Goal: Find specific page/section: Find specific page/section

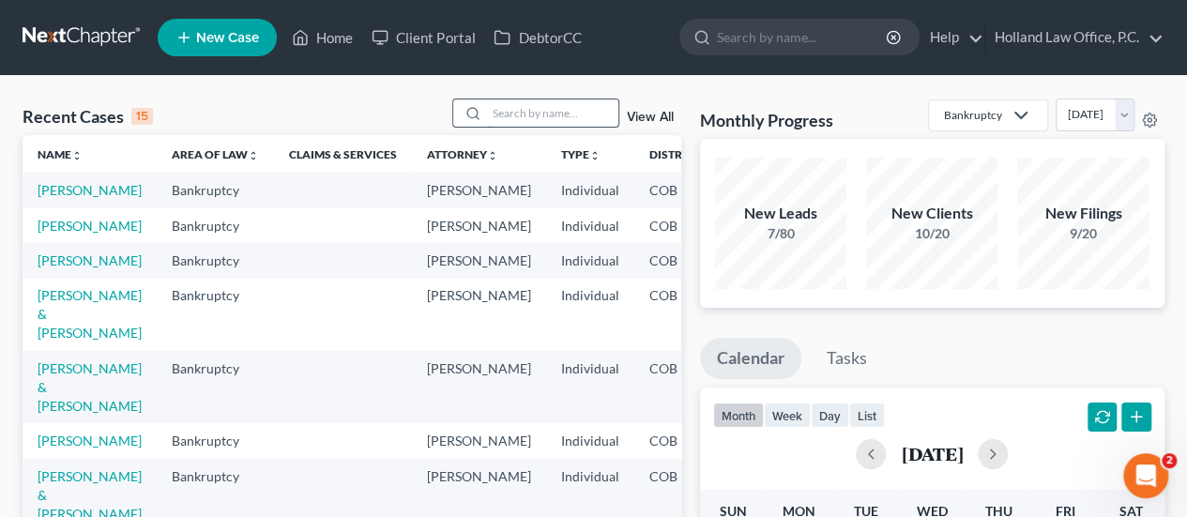
click at [525, 110] on input "search" at bounding box center [552, 112] width 131 height 27
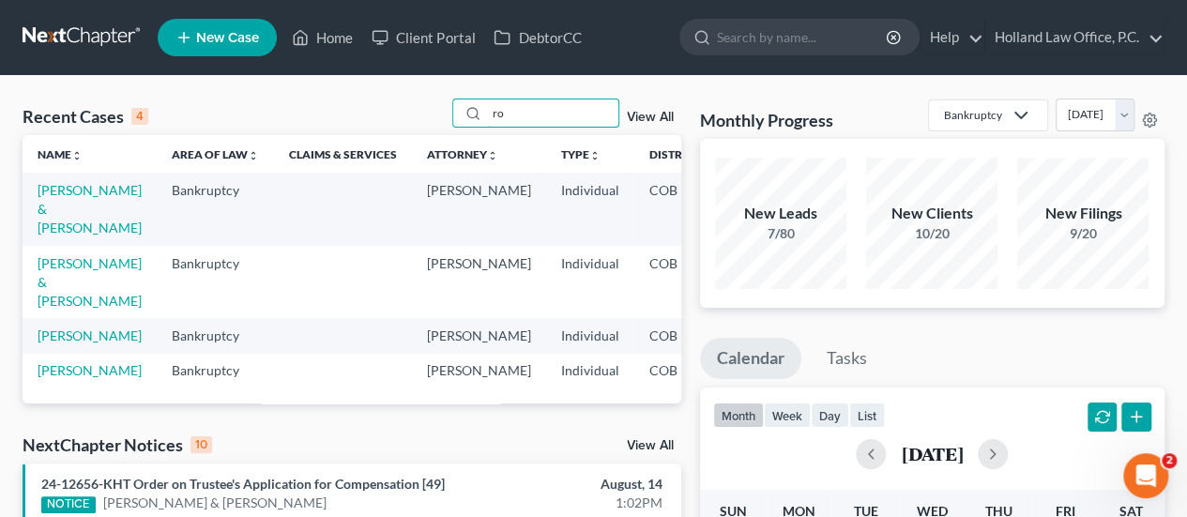
type input "r"
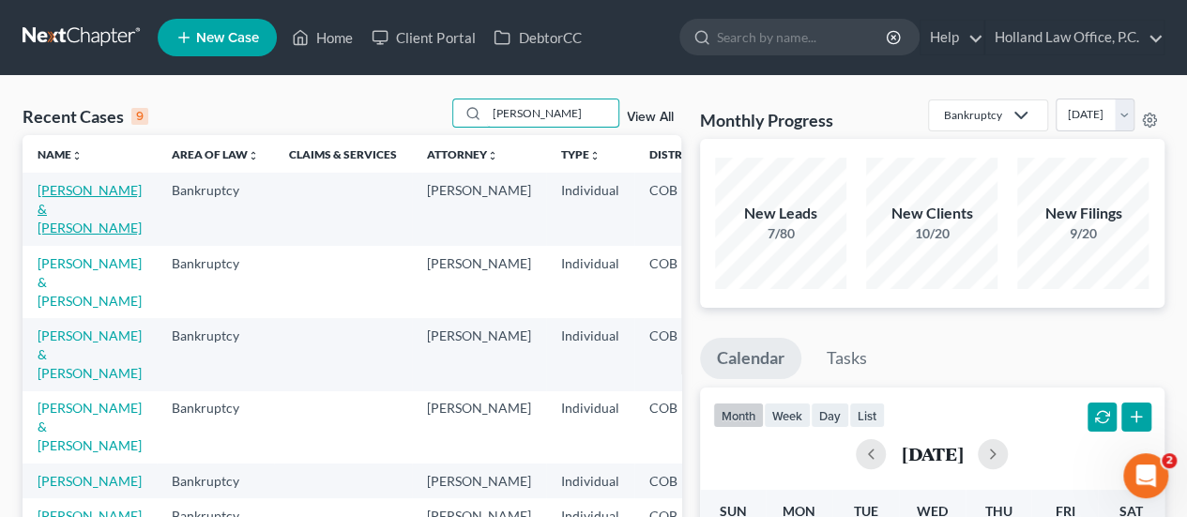
type input "johnson"
click at [67, 206] on link "Johnson, Brett & Huynh, Lanvy" at bounding box center [90, 208] width 104 height 53
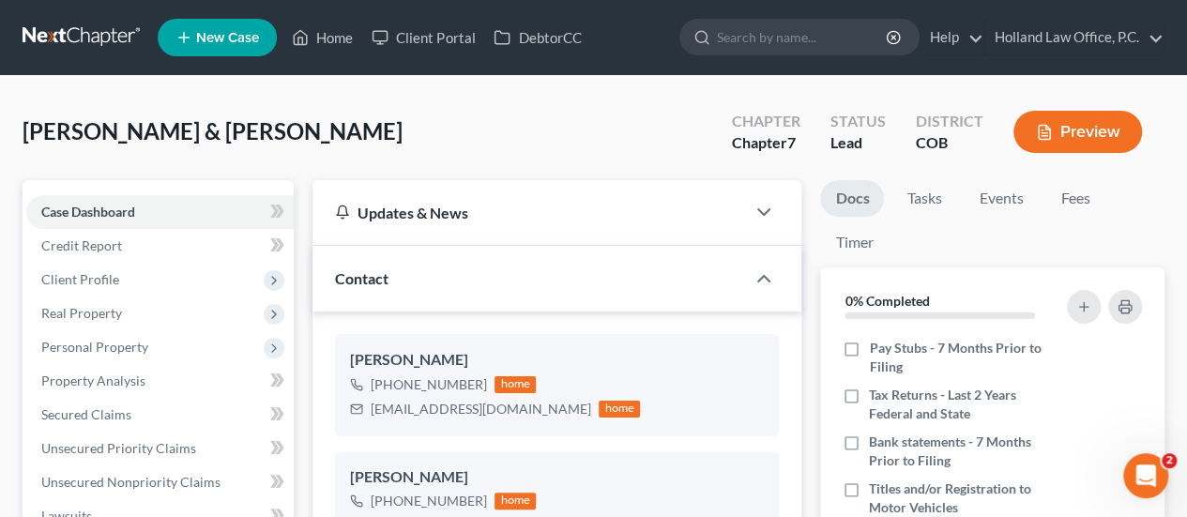
scroll to position [229, 0]
click at [726, 34] on input "search" at bounding box center [803, 37] width 172 height 35
click at [328, 32] on link "Home" at bounding box center [322, 38] width 80 height 34
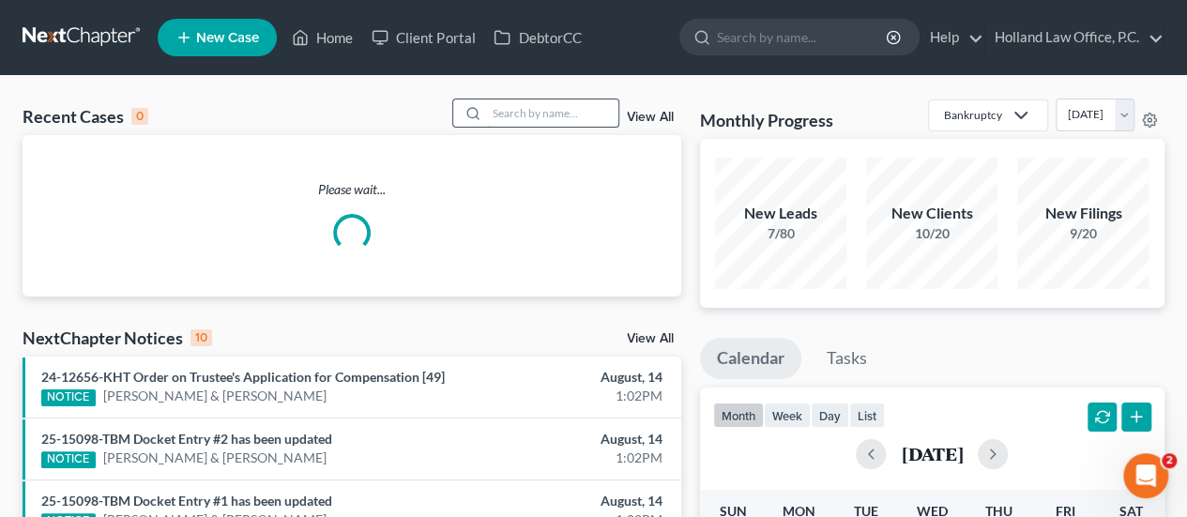
click at [575, 106] on input "search" at bounding box center [552, 112] width 131 height 27
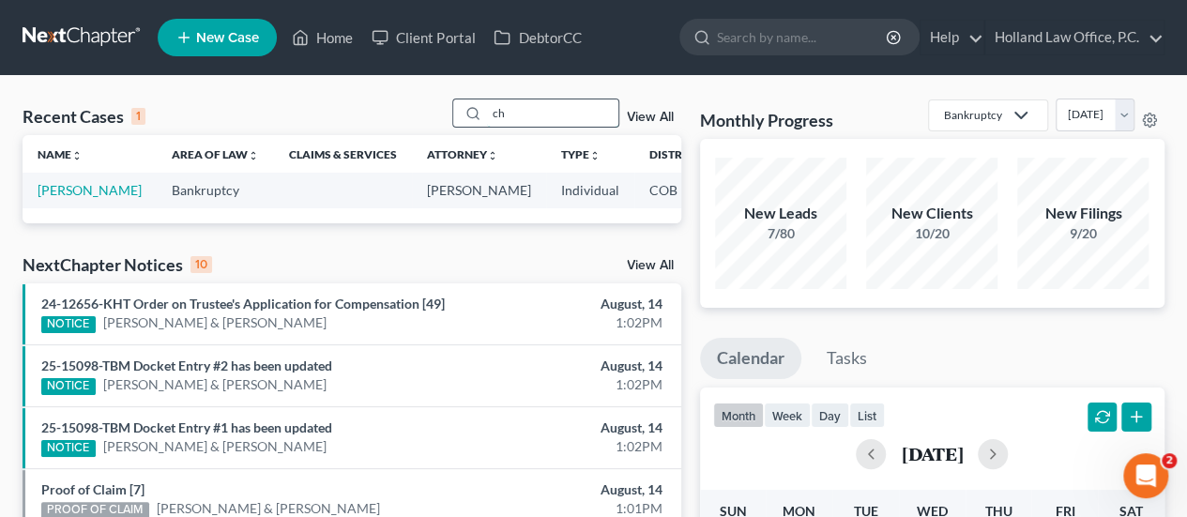
type input "c"
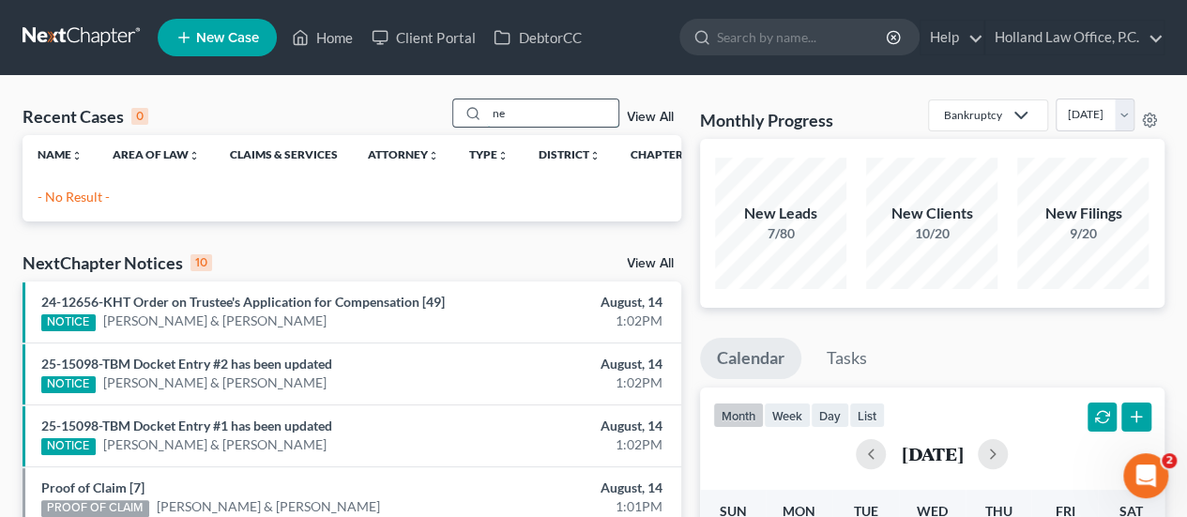
type input "n"
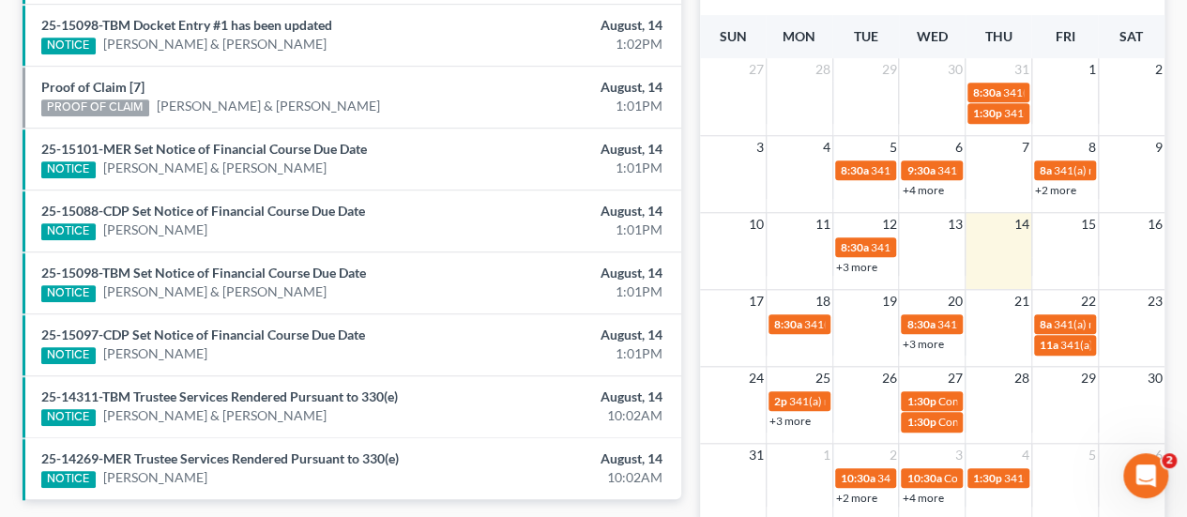
scroll to position [375, 0]
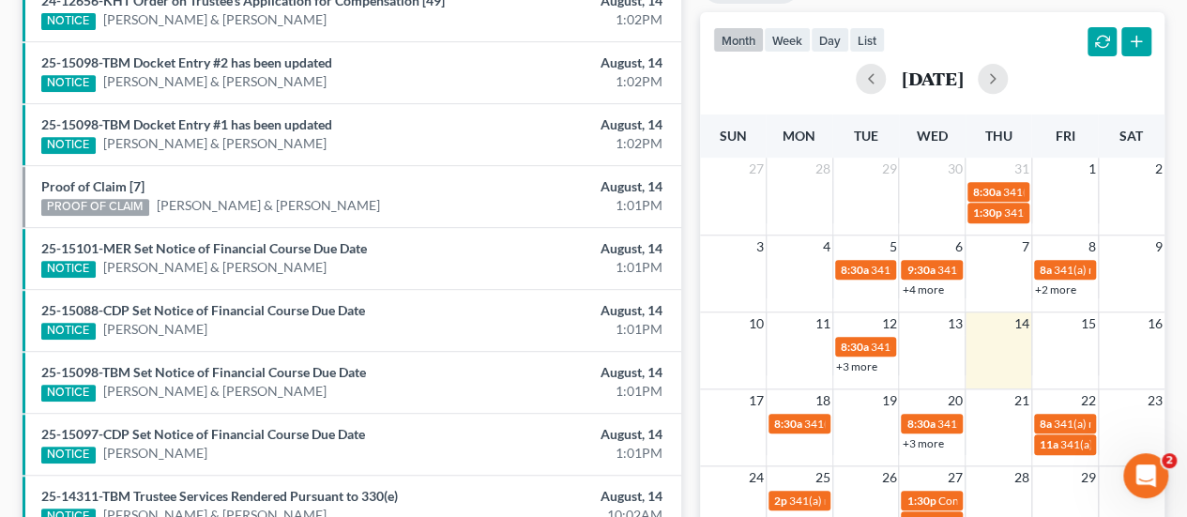
type input "neal"
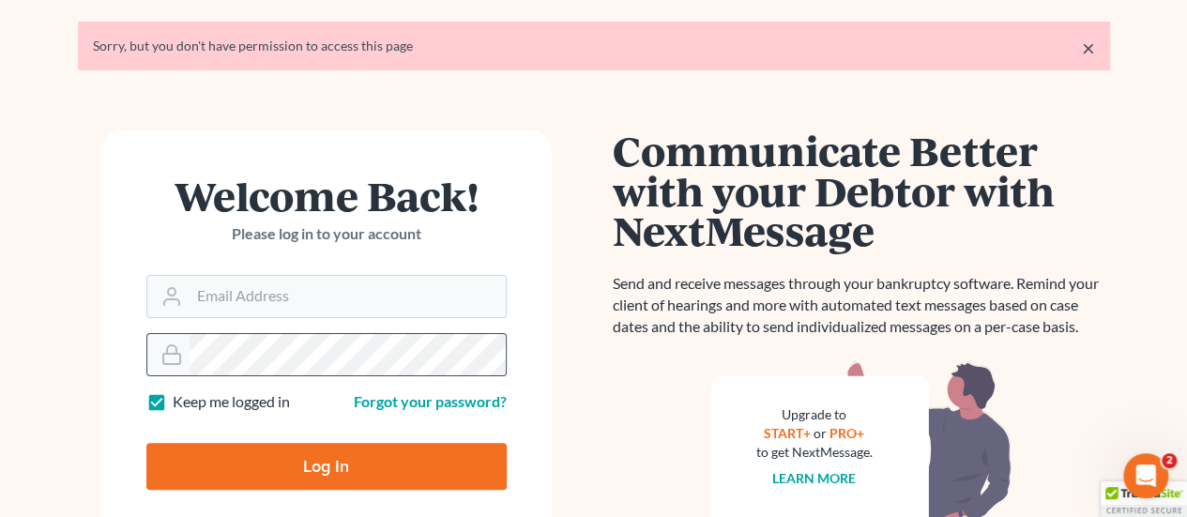
scroll to position [94, 0]
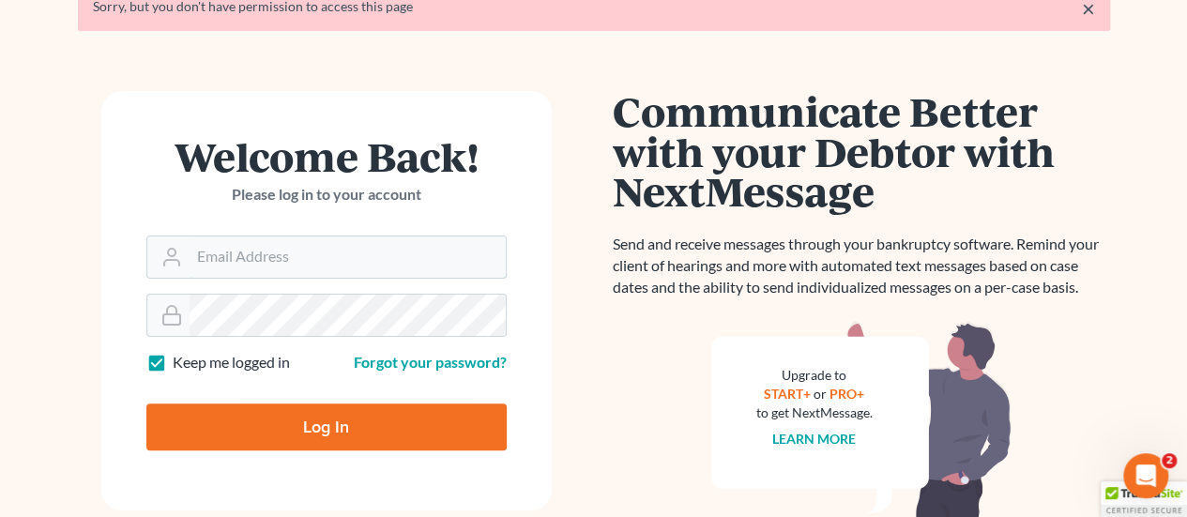
type input "[PERSON_NAME][EMAIL_ADDRESS][DOMAIN_NAME]"
click at [337, 425] on input "Log In" at bounding box center [326, 426] width 360 height 47
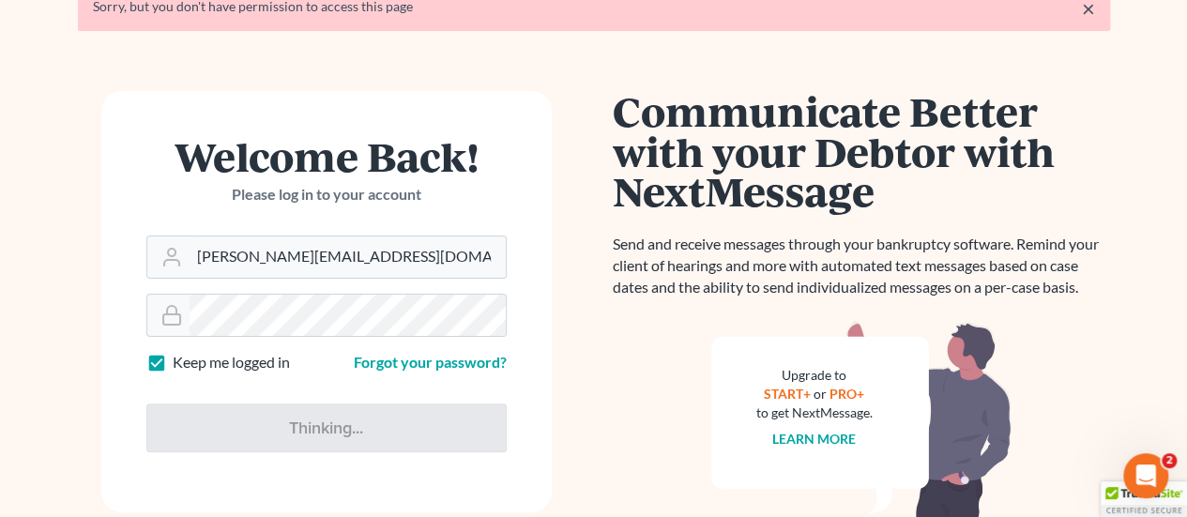
type input "Thinking..."
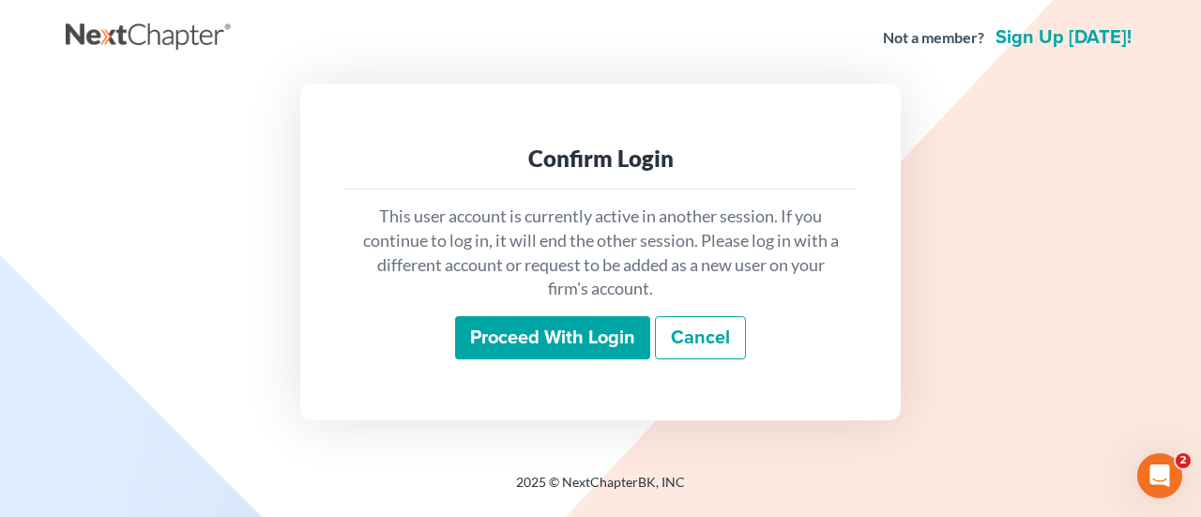
drag, startPoint x: 513, startPoint y: 337, endPoint x: 489, endPoint y: 360, distance: 33.8
click at [513, 337] on input "Proceed with login" at bounding box center [552, 337] width 195 height 43
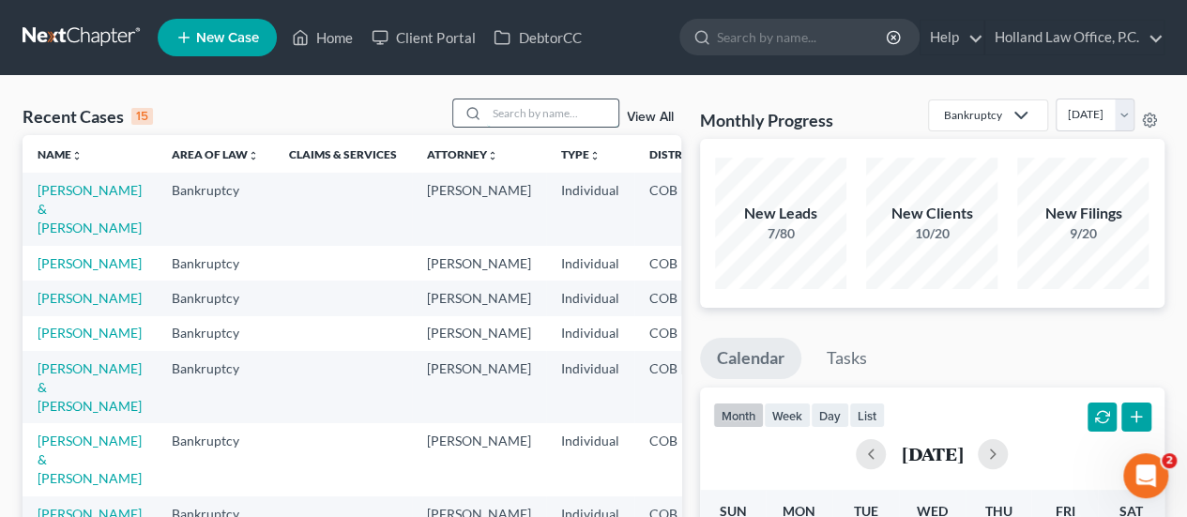
click at [525, 121] on input "search" at bounding box center [552, 112] width 131 height 27
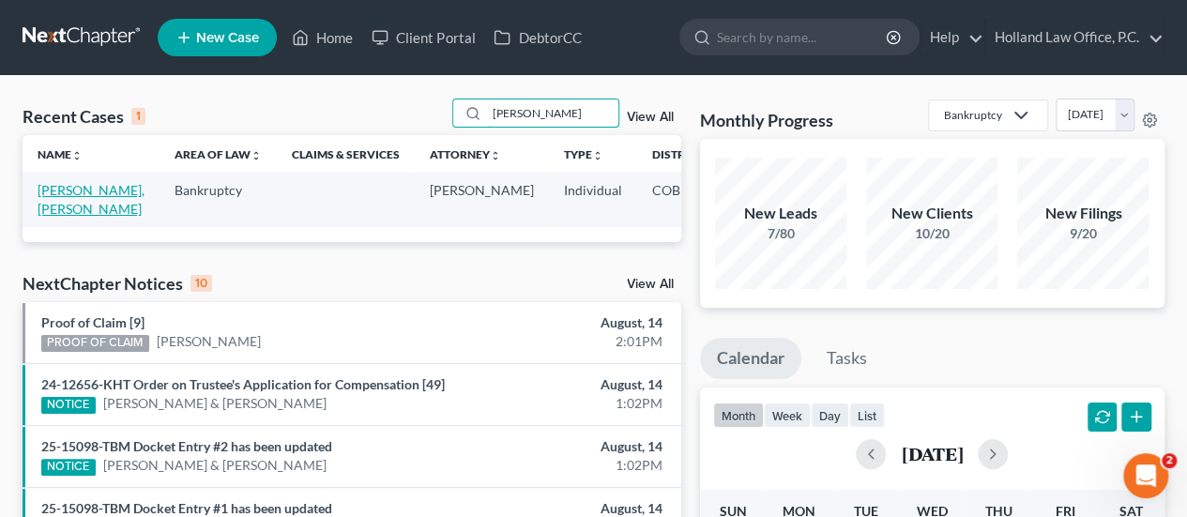
type input "Danz"
click at [62, 187] on link "Martinez, Danz" at bounding box center [91, 199] width 107 height 35
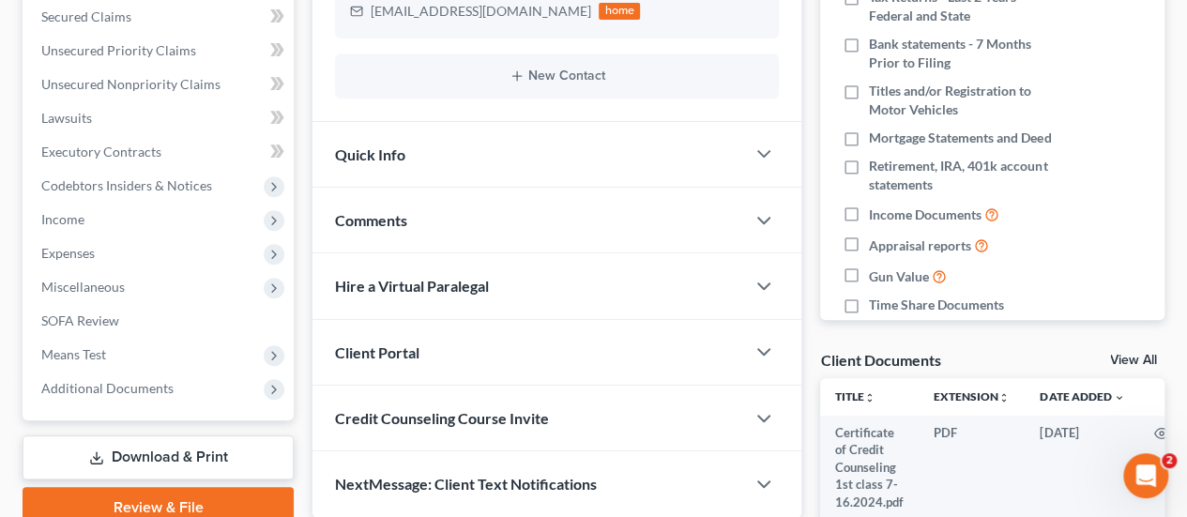
scroll to position [341, 0]
